Goal: Contribute content: Add original content to the website for others to see

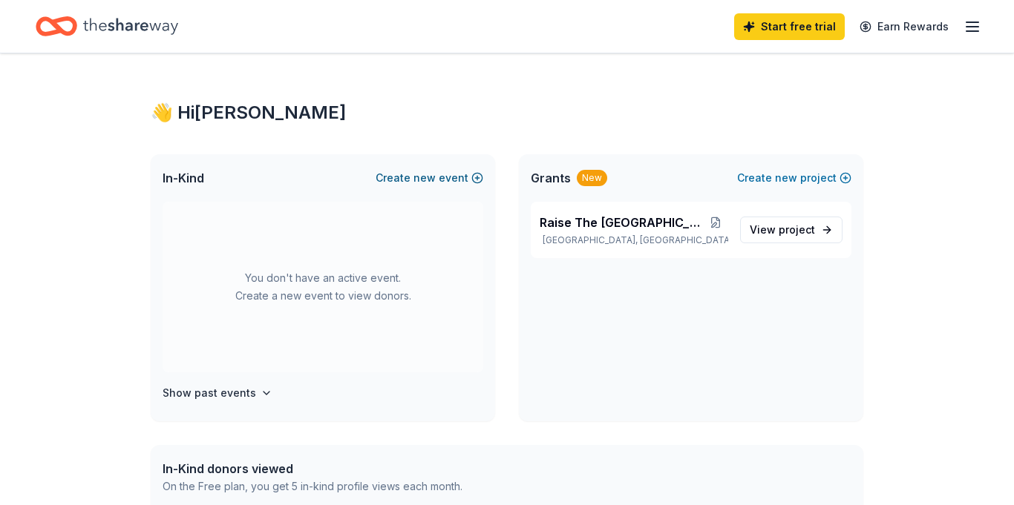
click at [436, 180] on span "new" at bounding box center [424, 178] width 22 height 18
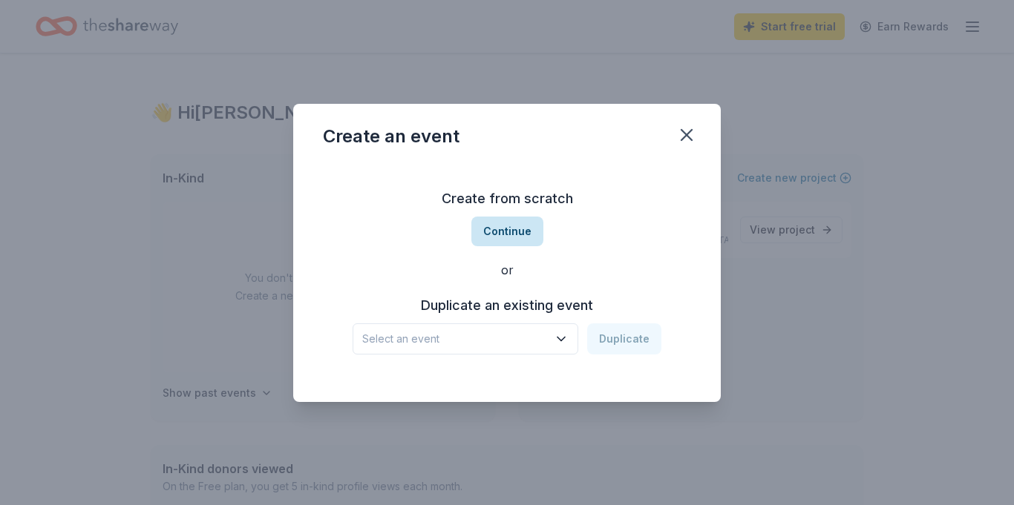
click at [520, 228] on button "Continue" at bounding box center [507, 232] width 72 height 30
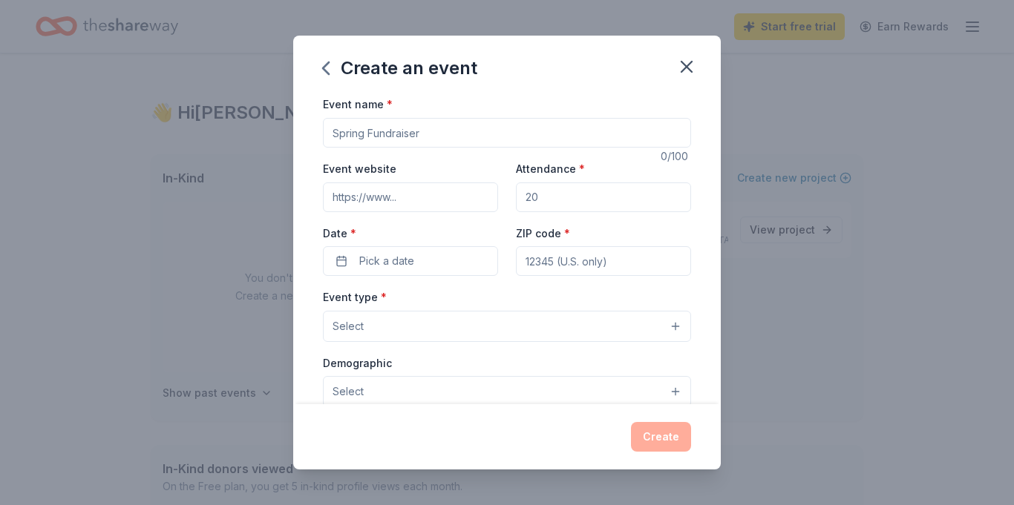
click at [426, 133] on input "Event name *" at bounding box center [507, 133] width 368 height 30
type input "F"
type input "Raise the Roof at [GEOGRAPHIC_DATA] [GEOGRAPHIC_DATA]"
click at [415, 195] on input "Event website" at bounding box center [410, 198] width 175 height 30
type input "[URL][DOMAIN_NAME]"
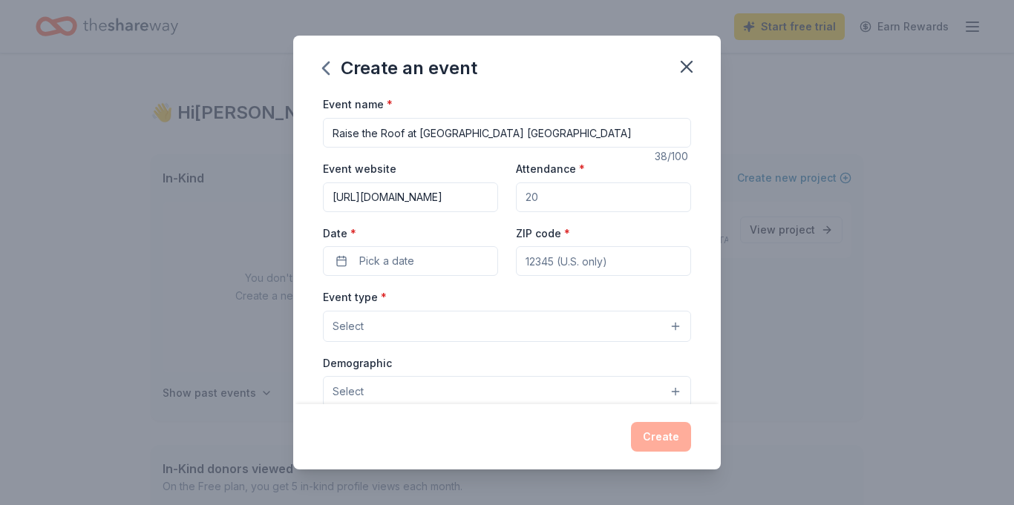
drag, startPoint x: 575, startPoint y: 202, endPoint x: 632, endPoint y: 189, distance: 57.8
click at [576, 200] on input "Attendance *" at bounding box center [603, 198] width 175 height 30
drag, startPoint x: 544, startPoint y: 199, endPoint x: 785, endPoint y: 161, distance: 244.2
click at [544, 198] on input "Attendance *" at bounding box center [603, 198] width 175 height 30
type input "1"
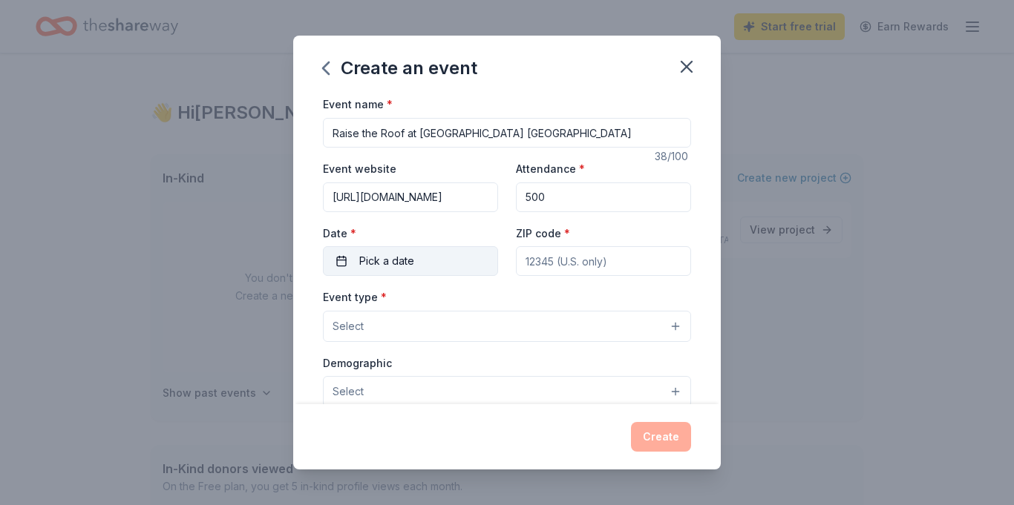
type input "500"
click at [427, 257] on button "Pick a date" at bounding box center [410, 261] width 175 height 30
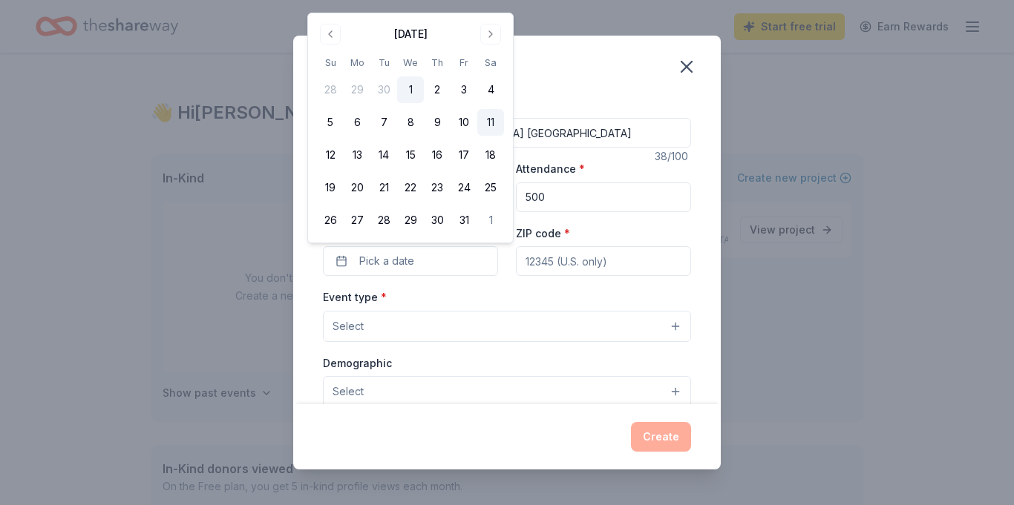
click at [494, 119] on button "11" at bounding box center [490, 122] width 27 height 27
click at [574, 255] on input "ZIP code *" at bounding box center [603, 261] width 175 height 30
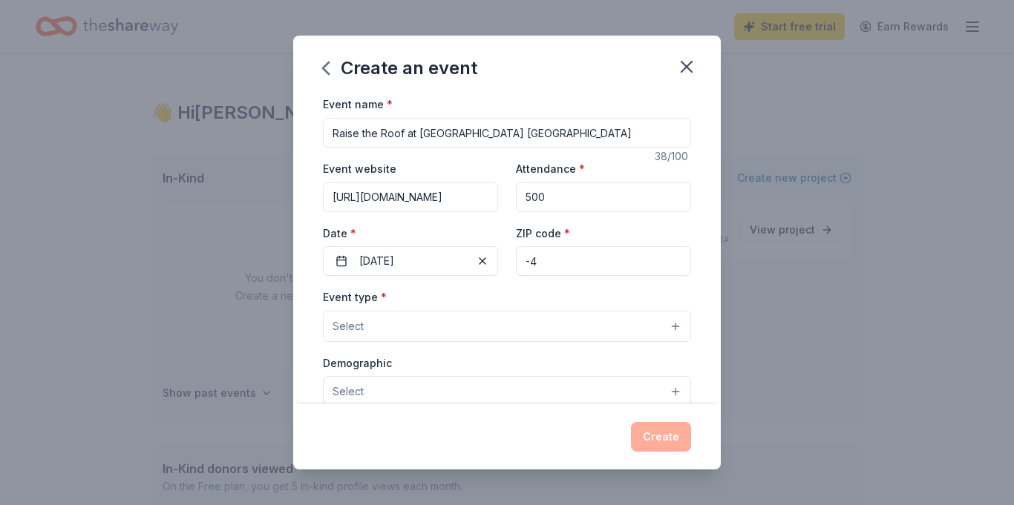
type input "-"
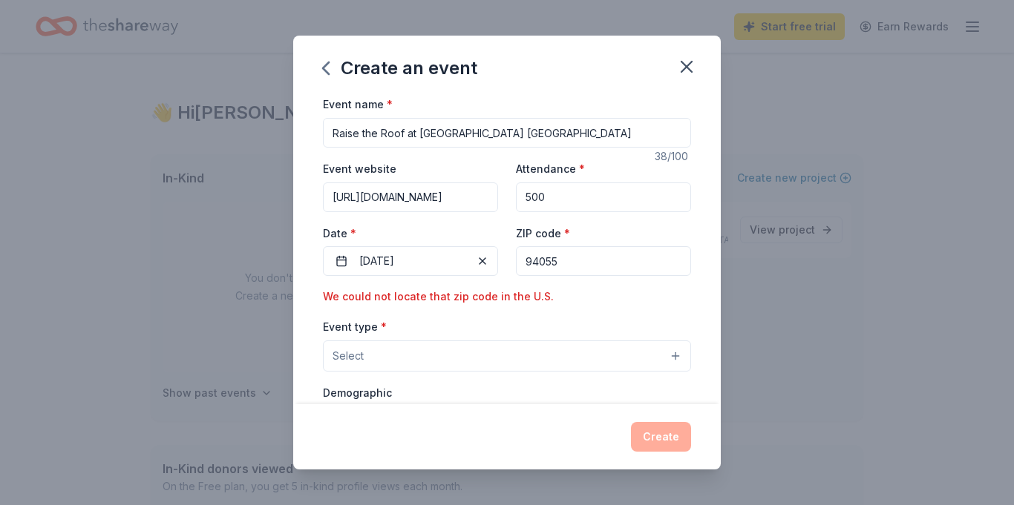
click at [532, 261] on input "94055" at bounding box center [603, 261] width 175 height 30
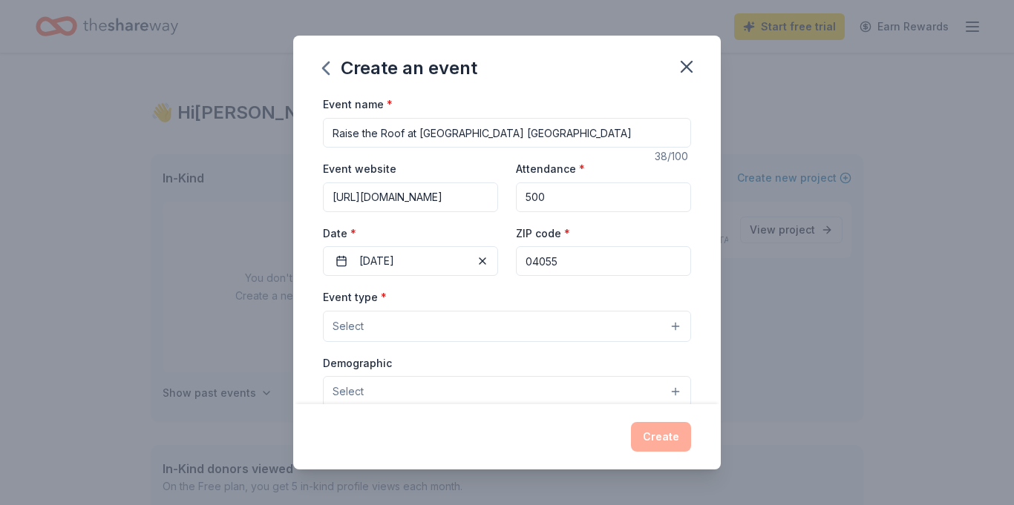
type input "04055"
click at [673, 327] on button "Select" at bounding box center [507, 326] width 368 height 31
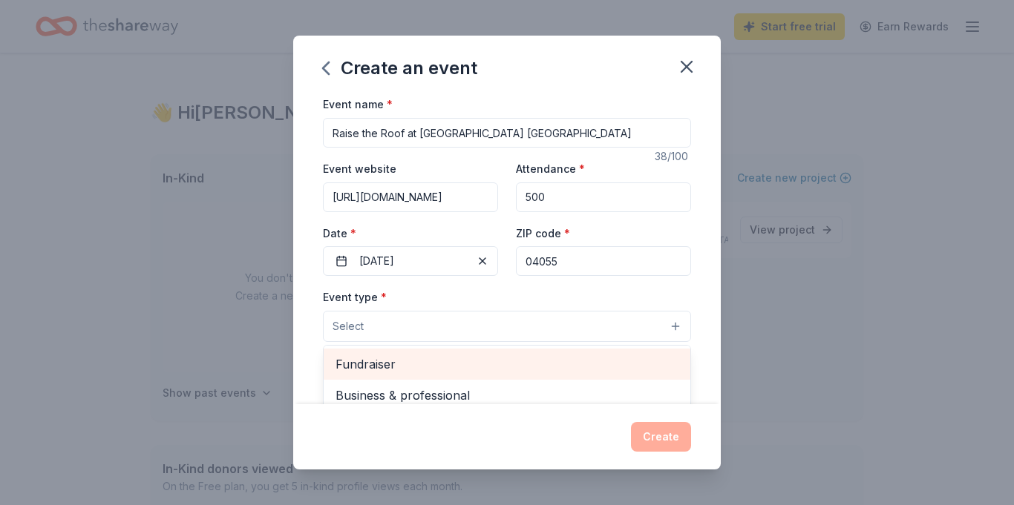
click at [544, 356] on span "Fundraiser" at bounding box center [506, 364] width 343 height 19
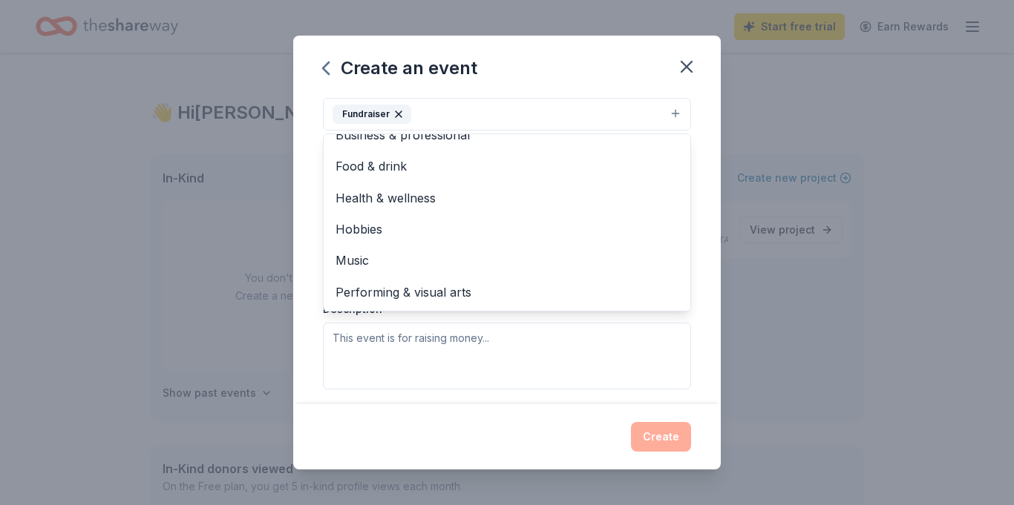
scroll to position [214, 0]
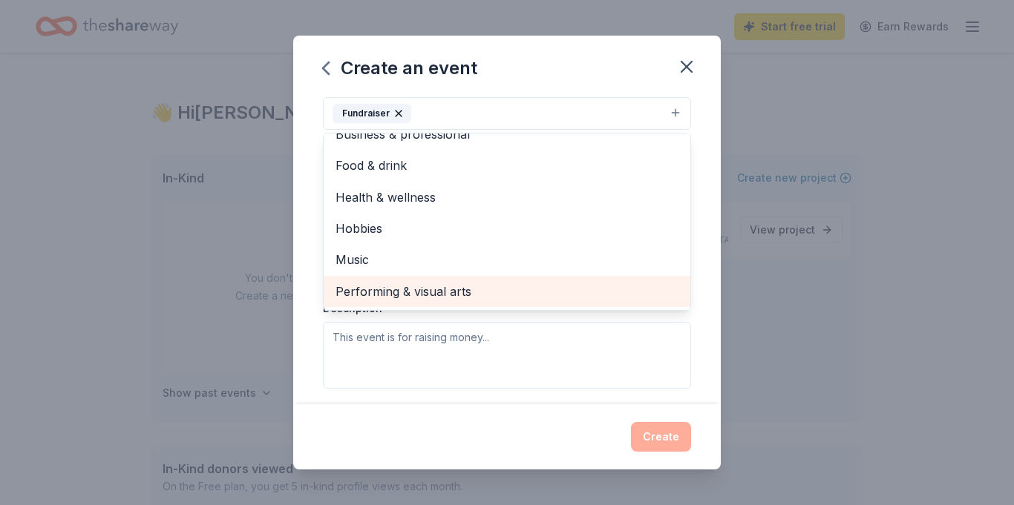
click at [420, 294] on span "Performing & visual arts" at bounding box center [506, 291] width 343 height 19
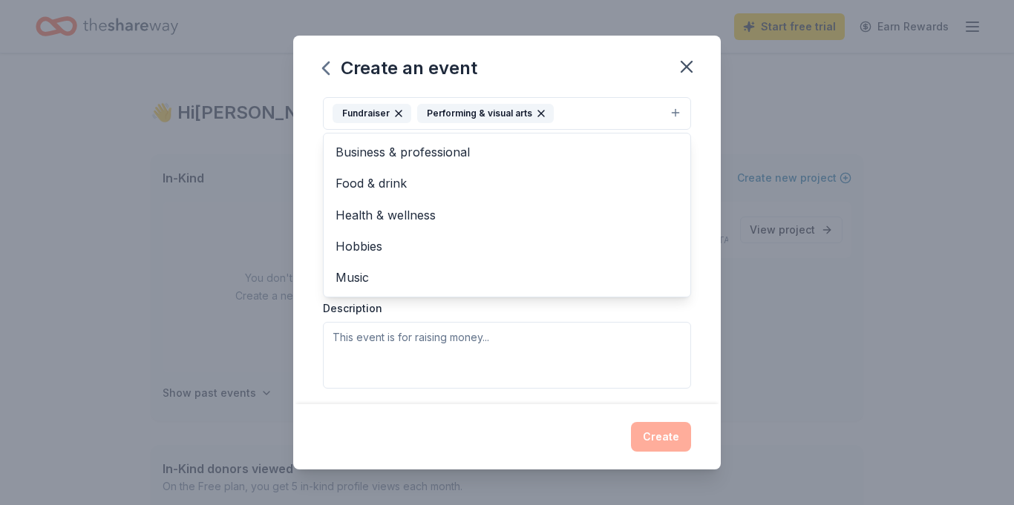
click at [456, 338] on div "Event type * Fundraiser Performing & visual arts Business & professional Food &…" at bounding box center [507, 231] width 368 height 314
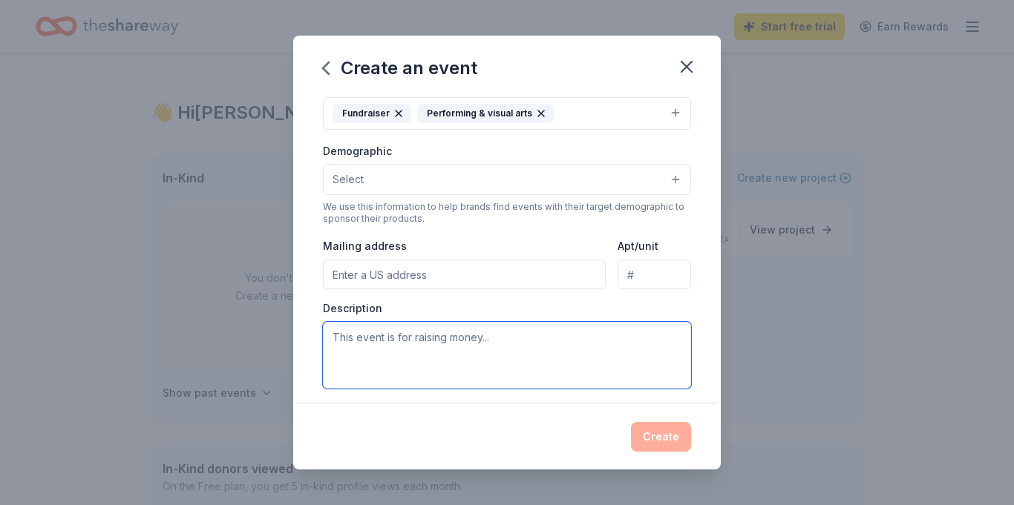
click at [427, 335] on textarea at bounding box center [507, 355] width 368 height 67
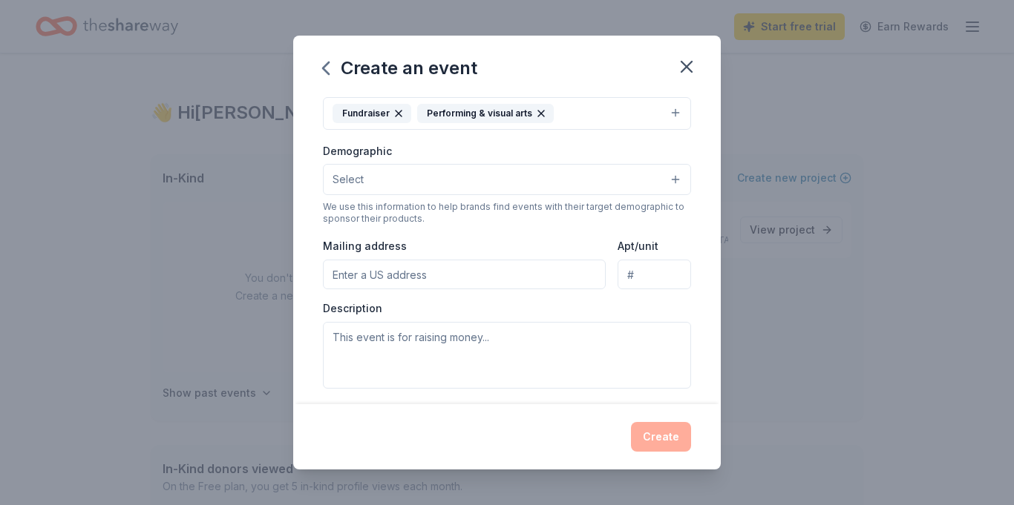
click at [471, 180] on button "Select" at bounding box center [507, 179] width 368 height 31
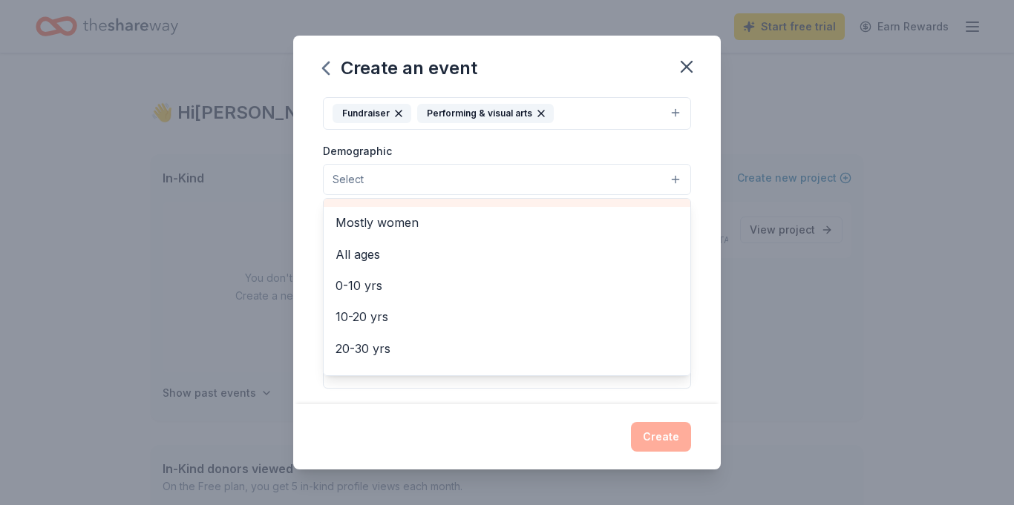
scroll to position [65, 0]
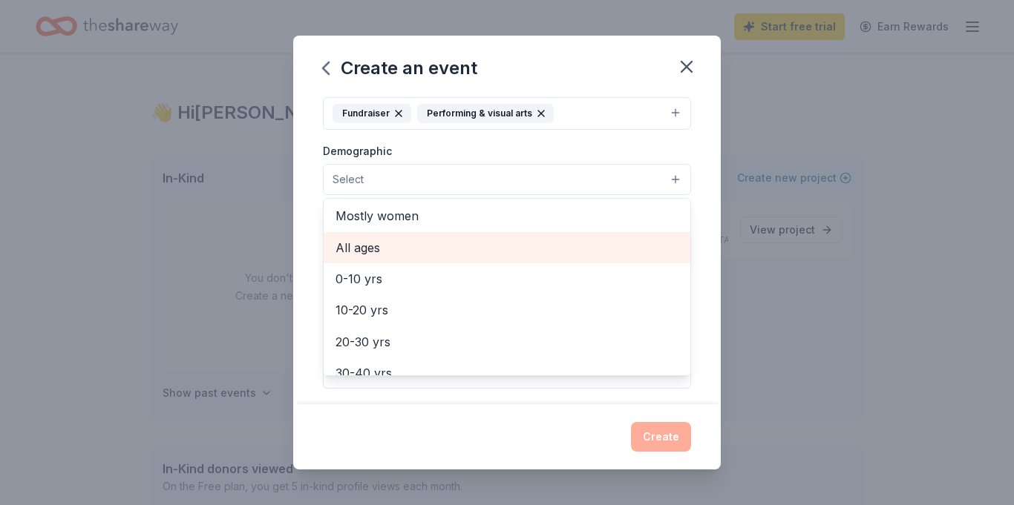
click at [468, 243] on span "All ages" at bounding box center [506, 247] width 343 height 19
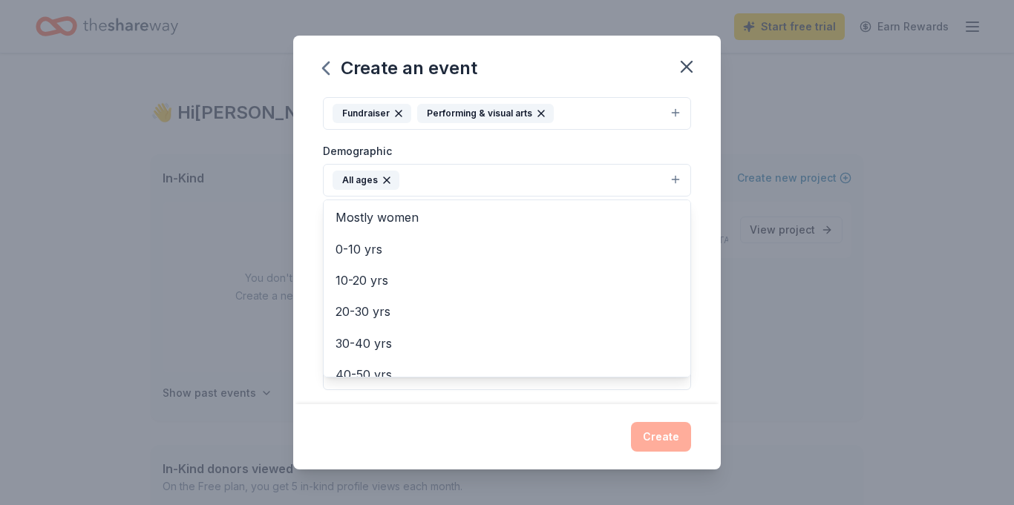
click at [696, 244] on div "Event name * Raise the Roof at [GEOGRAPHIC_DATA] [GEOGRAPHIC_DATA] 38 /100 Even…" at bounding box center [507, 249] width 428 height 309
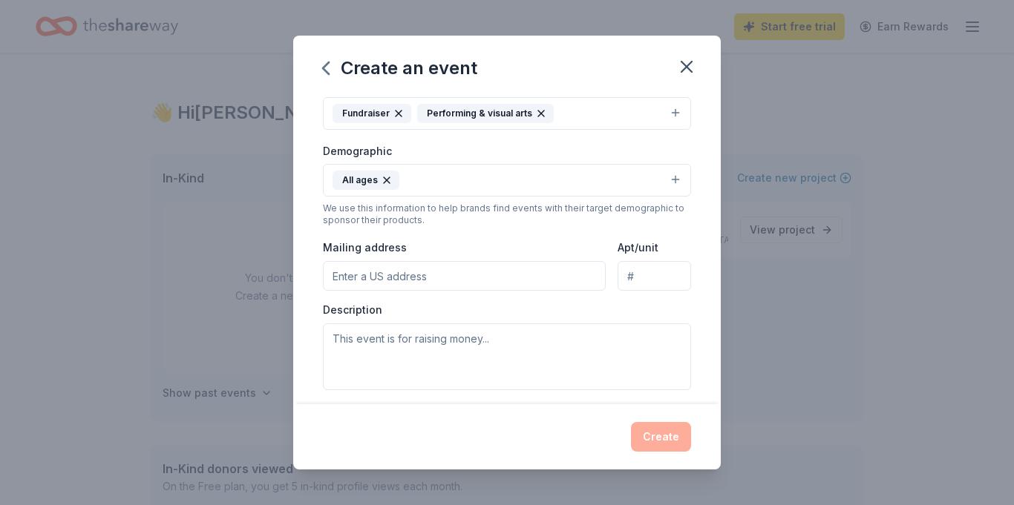
click at [457, 275] on input "Mailing address" at bounding box center [464, 276] width 283 height 30
type input "PO Box 64"
type input "18 Village Greeb"
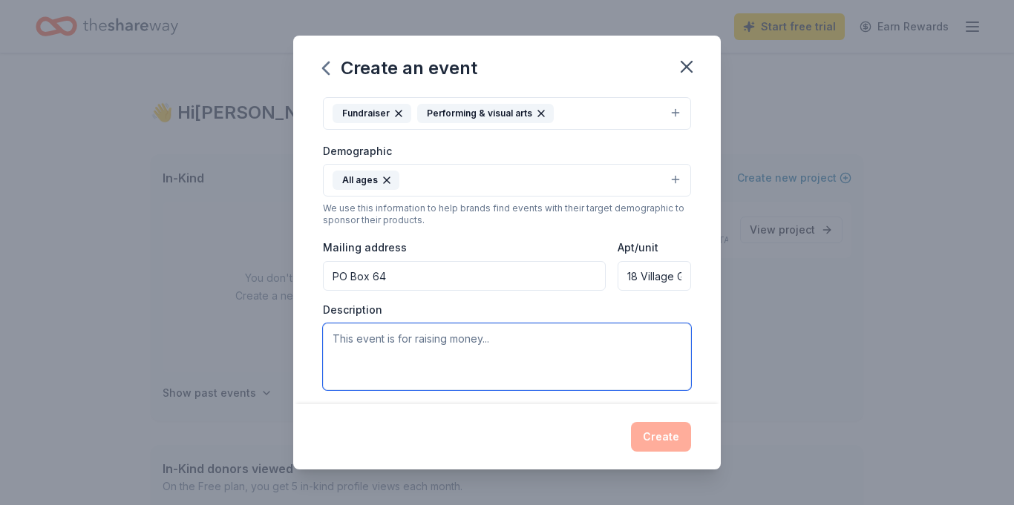
click at [466, 347] on textarea at bounding box center [507, 357] width 368 height 67
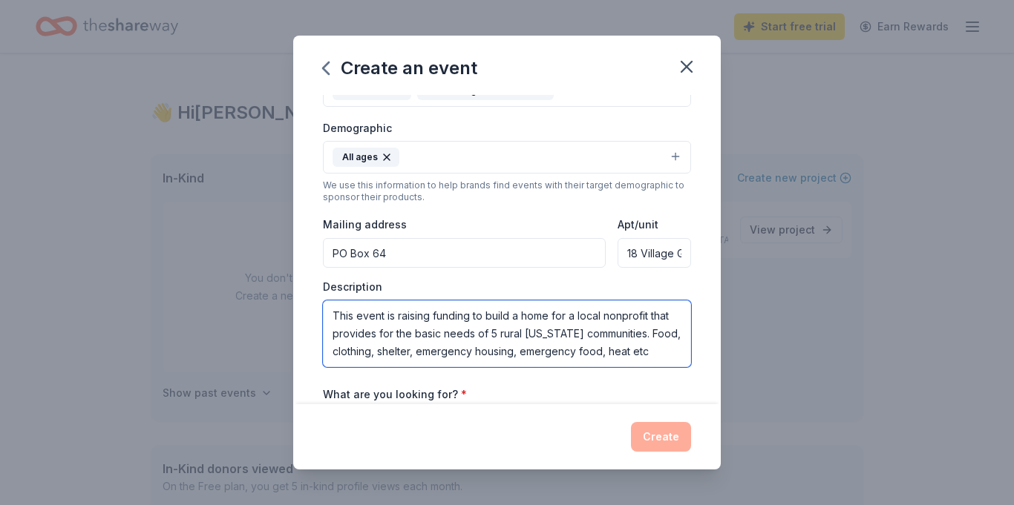
scroll to position [403, 0]
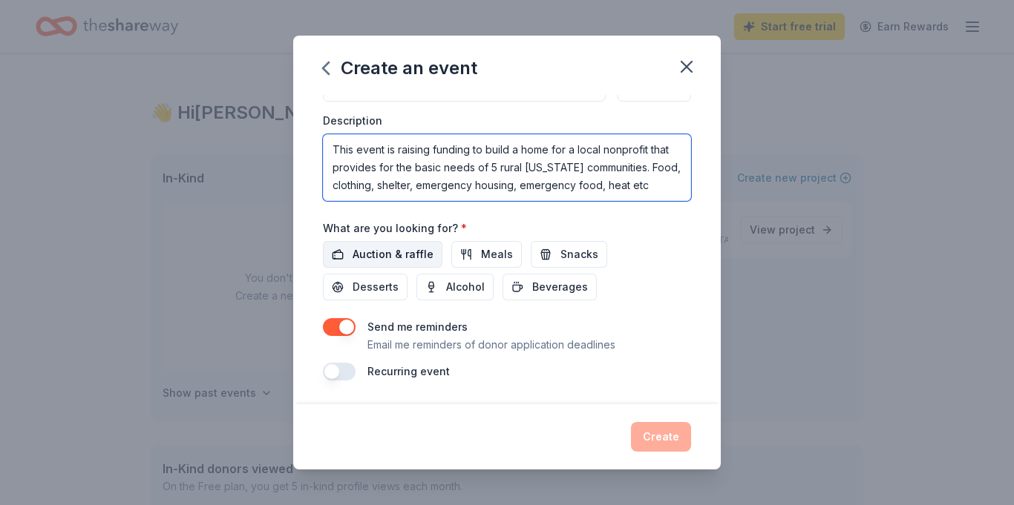
type textarea "This event is raising funding to build a home for a local nonprofit that provid…"
click at [403, 253] on span "Auction & raffle" at bounding box center [393, 255] width 81 height 18
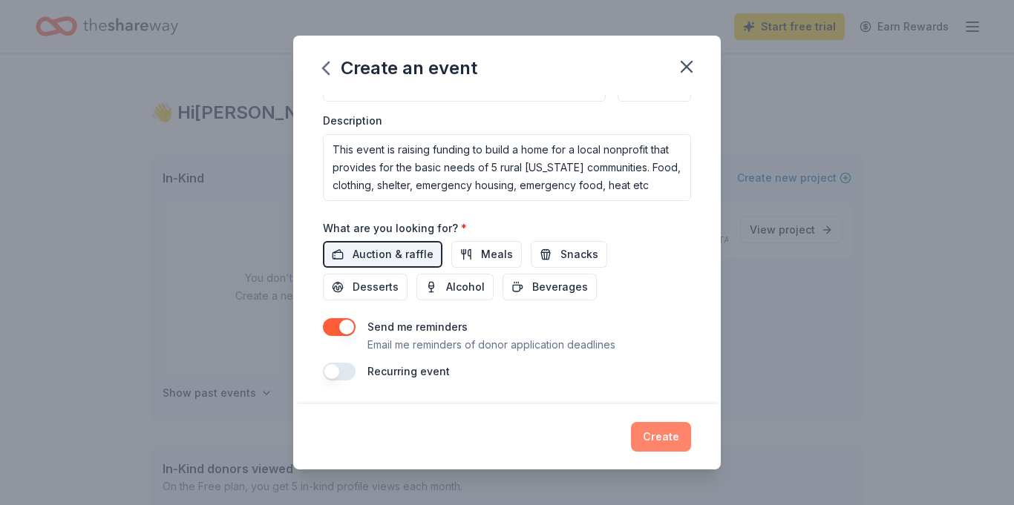
click at [665, 435] on button "Create" at bounding box center [661, 437] width 60 height 30
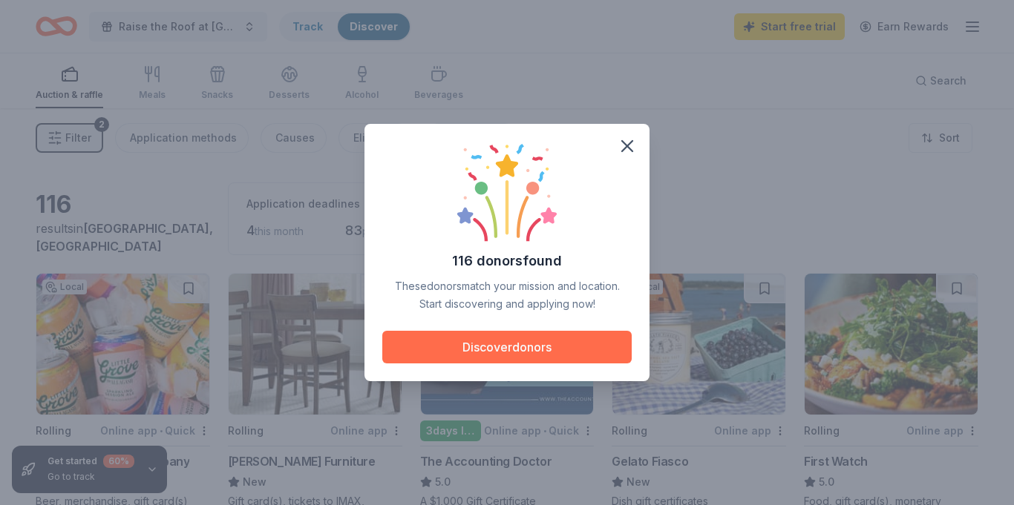
click at [553, 347] on button "Discover donors" at bounding box center [506, 347] width 249 height 33
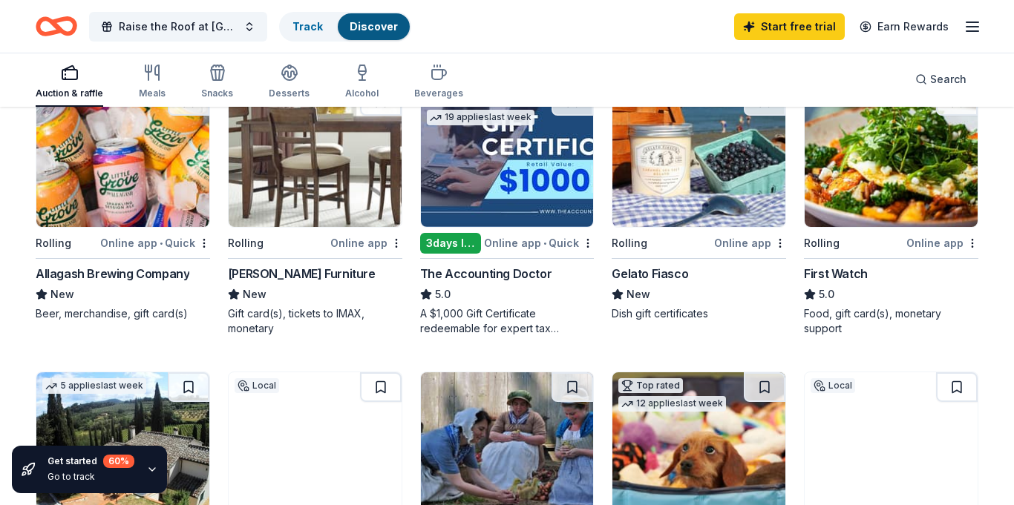
scroll to position [163, 0]
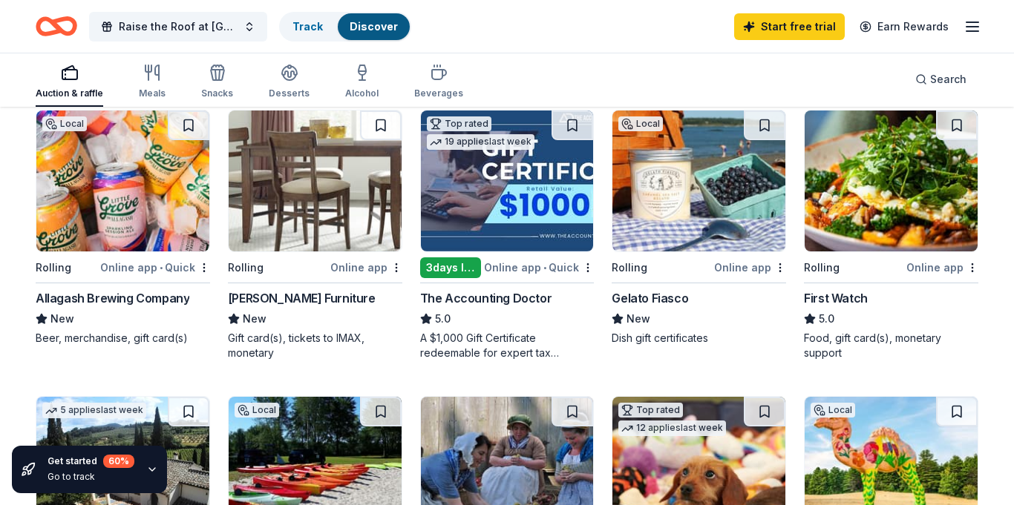
click at [343, 265] on div "Online app" at bounding box center [366, 267] width 72 height 19
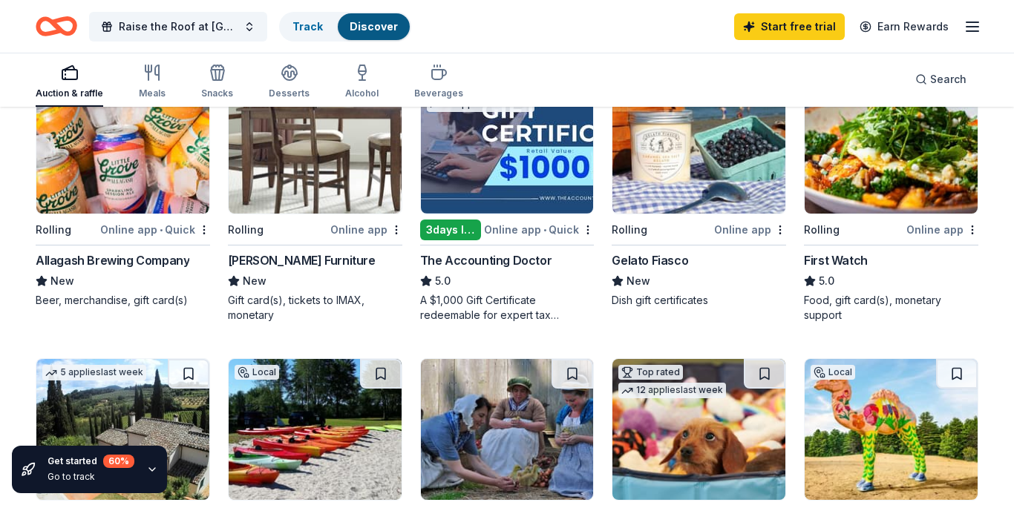
scroll to position [217, 0]
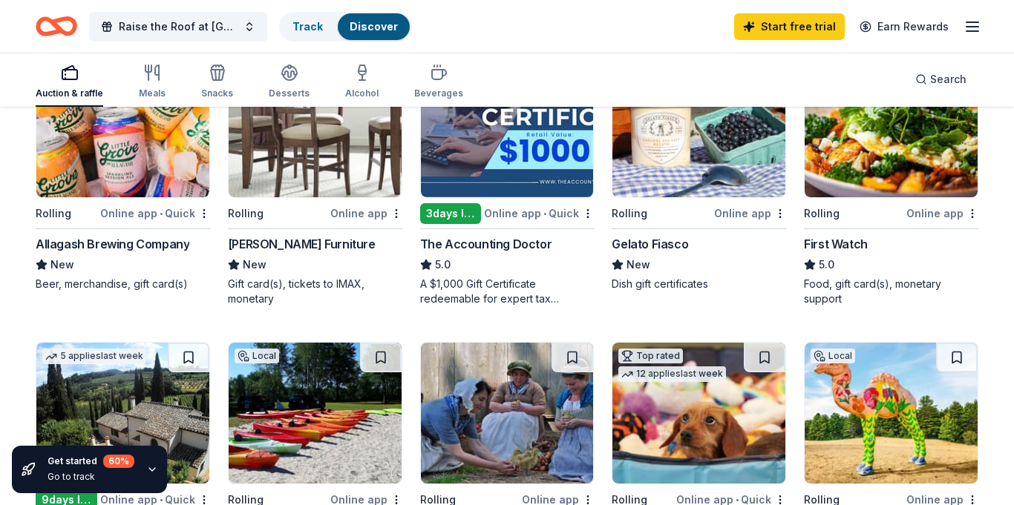
click at [746, 208] on div "Online app" at bounding box center [750, 213] width 72 height 19
click at [174, 211] on div "Online app • Quick" at bounding box center [155, 213] width 110 height 19
